Goal: Task Accomplishment & Management: Manage account settings

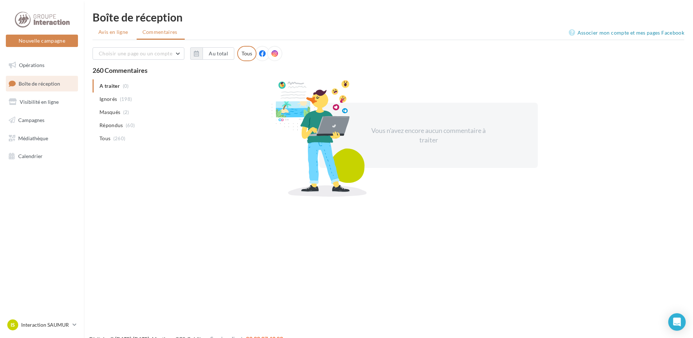
click at [119, 38] on li "Avis en ligne" at bounding box center [114, 32] width 43 height 13
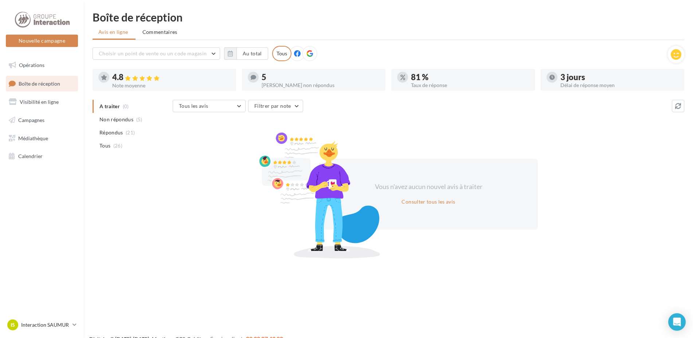
drag, startPoint x: 160, startPoint y: 35, endPoint x: 162, endPoint y: 31, distance: 3.8
click at [160, 34] on span "Commentaires" at bounding box center [160, 31] width 35 height 7
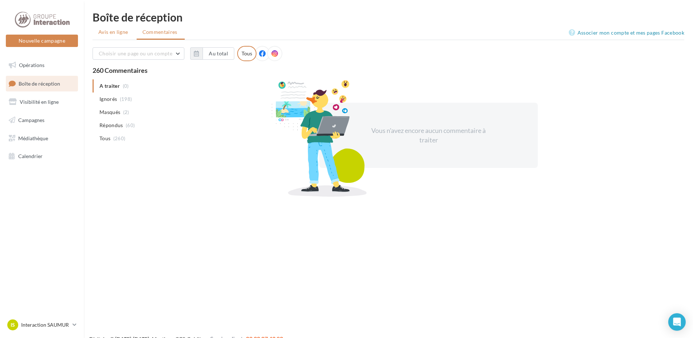
click at [111, 36] on li "Avis en ligne" at bounding box center [114, 32] width 43 height 13
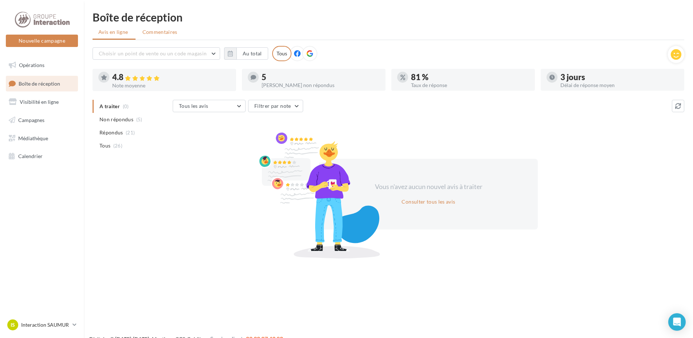
click at [156, 34] on span "Commentaires" at bounding box center [160, 31] width 35 height 7
